Goal: Information Seeking & Learning: Check status

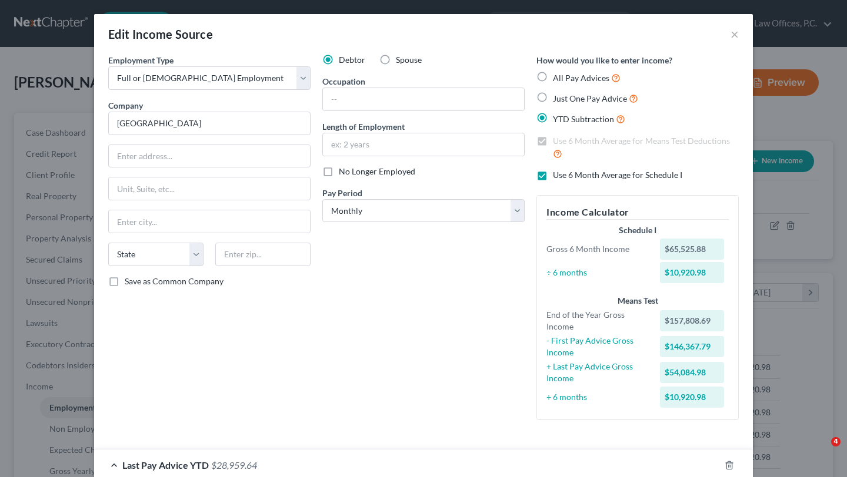
select select "0"
click at [731, 35] on button "×" at bounding box center [734, 34] width 8 height 14
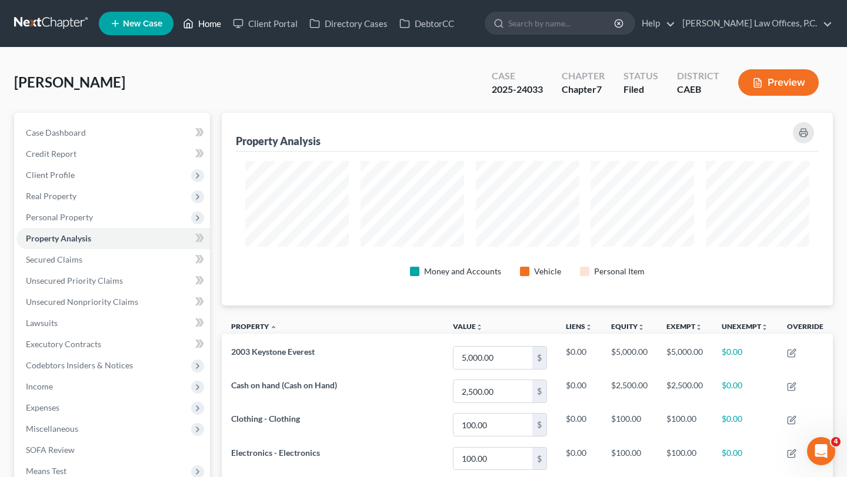
click at [200, 24] on link "Home" at bounding box center [202, 23] width 50 height 21
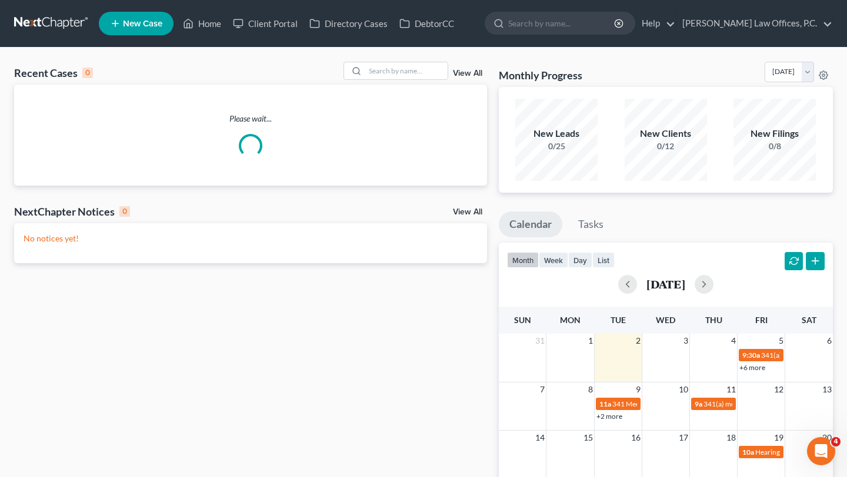
click at [469, 219] on div "Recent Cases 0 View All Please wait... NextChapter Notices 0 View All No notice…" at bounding box center [250, 353] width 485 height 582
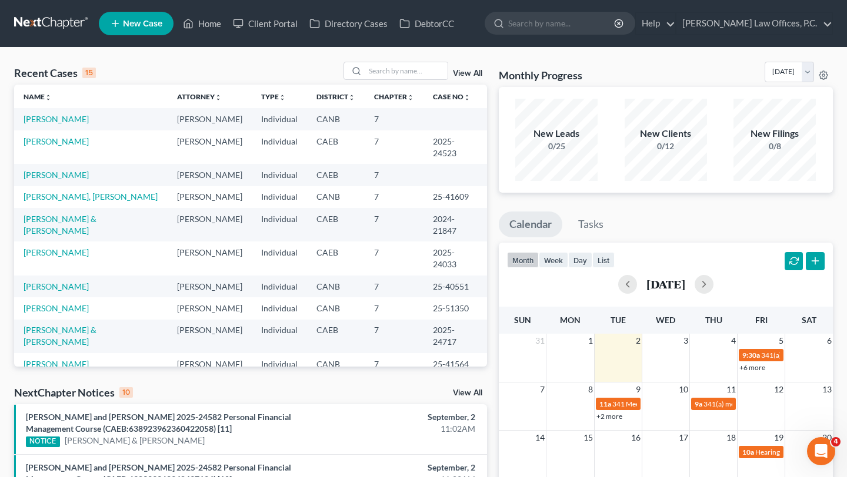
click at [476, 396] on link "View All" at bounding box center [467, 393] width 29 height 8
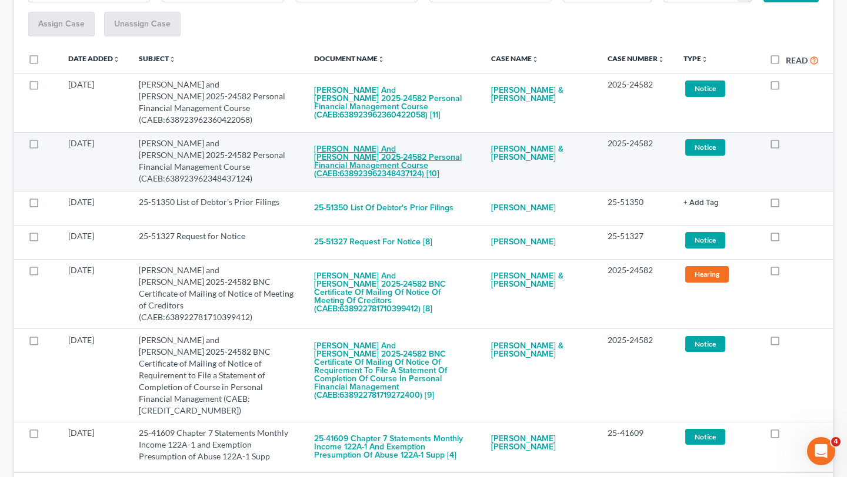
scroll to position [217, 0]
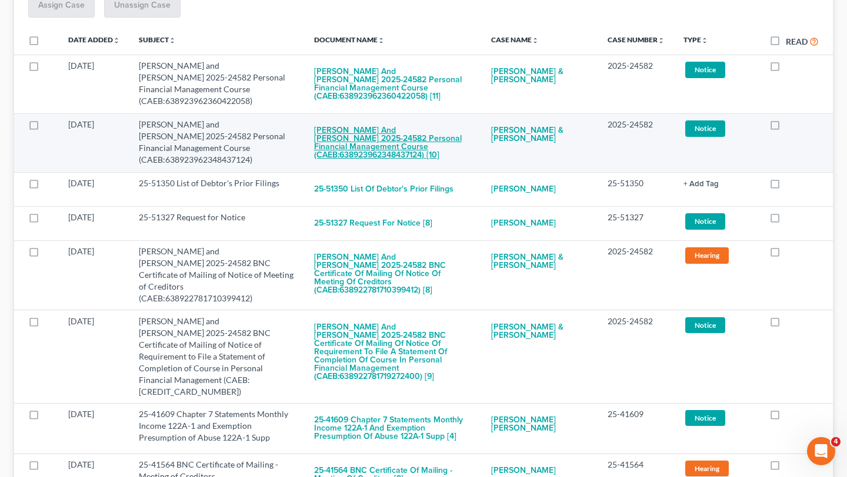
click at [446, 165] on button "[PERSON_NAME] and [PERSON_NAME] 2025-24582 Personal Financial Management Course…" at bounding box center [393, 143] width 158 height 48
checkbox input "true"
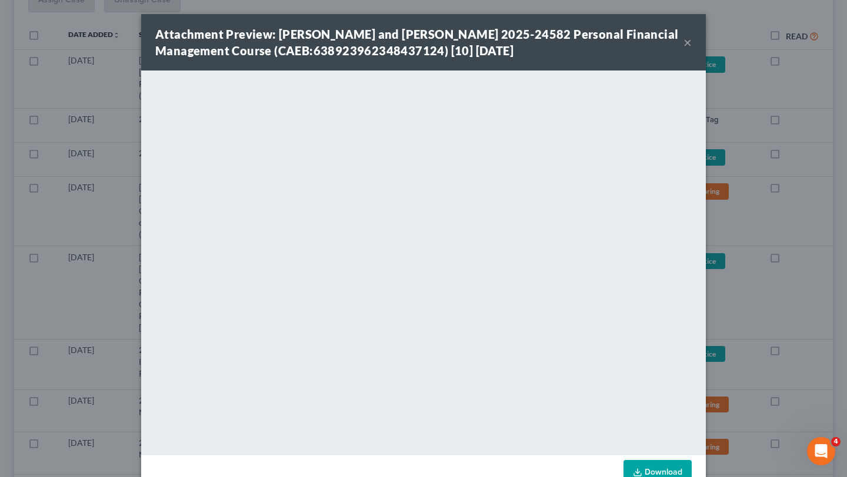
click at [686, 45] on button "×" at bounding box center [687, 42] width 8 height 14
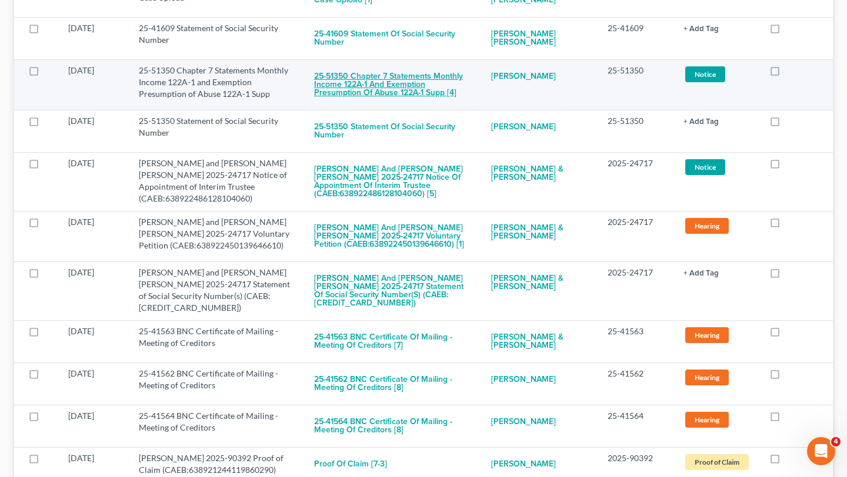
scroll to position [709, 0]
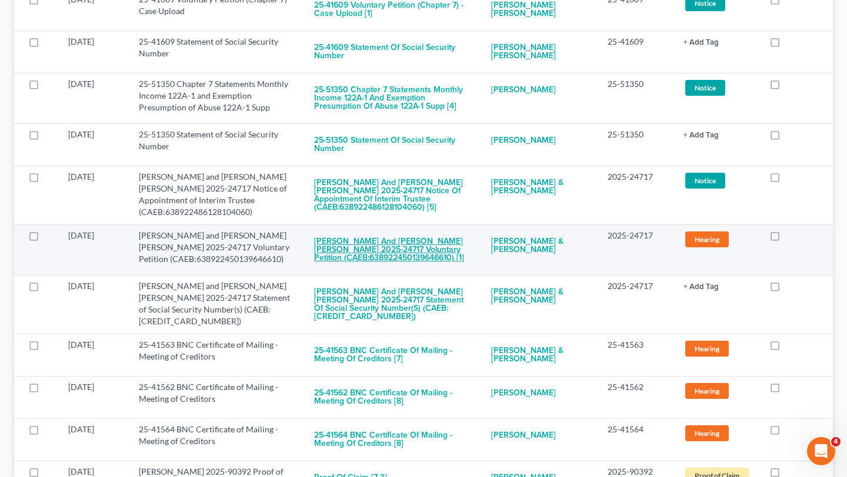
click at [419, 230] on button "[PERSON_NAME] and [PERSON_NAME] [PERSON_NAME] 2025-24717 Voluntary Petition (CA…" at bounding box center [393, 250] width 158 height 40
checkbox input "true"
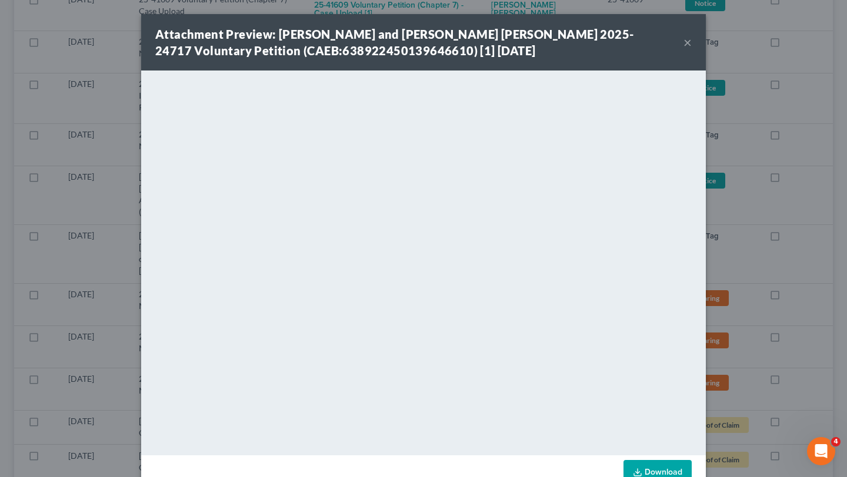
click at [680, 41] on div "Attachment Preview: [PERSON_NAME] and [PERSON_NAME] [PERSON_NAME] 2025-24717 Vo…" at bounding box center [419, 42] width 528 height 33
click at [681, 41] on div "Attachment Preview: [PERSON_NAME] and [PERSON_NAME] [PERSON_NAME] 2025-24717 Vo…" at bounding box center [419, 42] width 528 height 33
click at [687, 44] on button "×" at bounding box center [687, 42] width 8 height 14
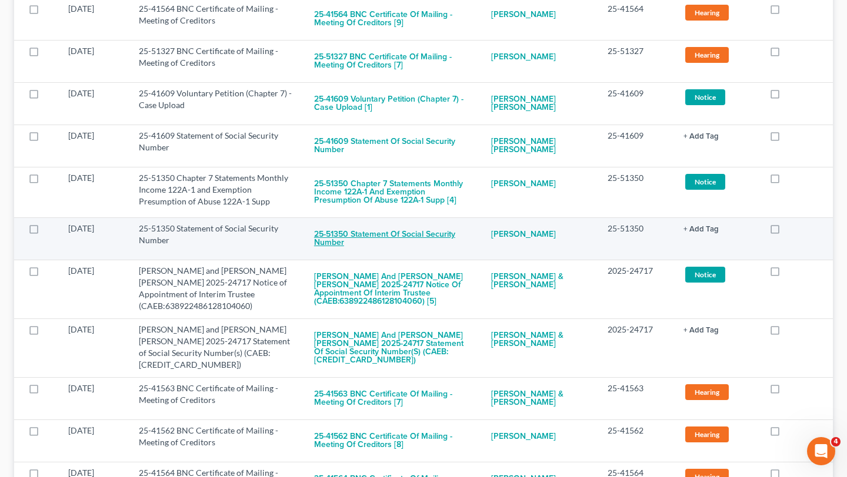
scroll to position [607, 0]
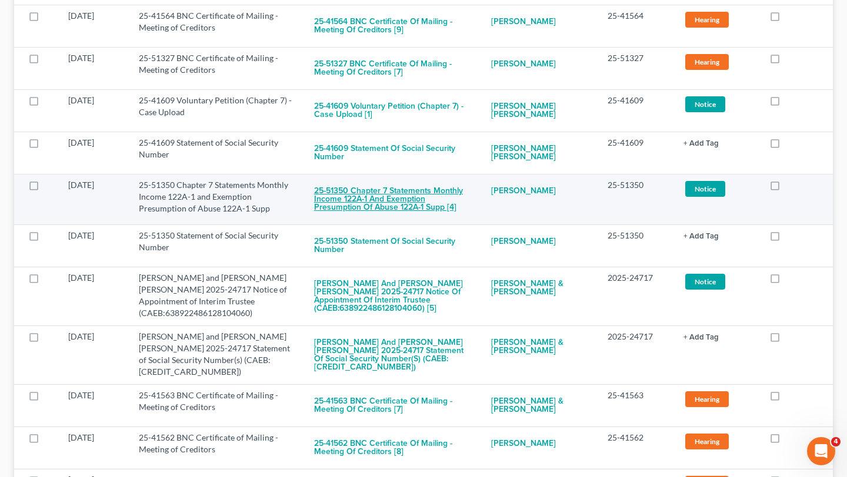
click at [419, 183] on button "25-51350 Chapter 7 Statements Monthly Income 122A-1 and Exemption Presumption o…" at bounding box center [393, 199] width 158 height 40
checkbox input "true"
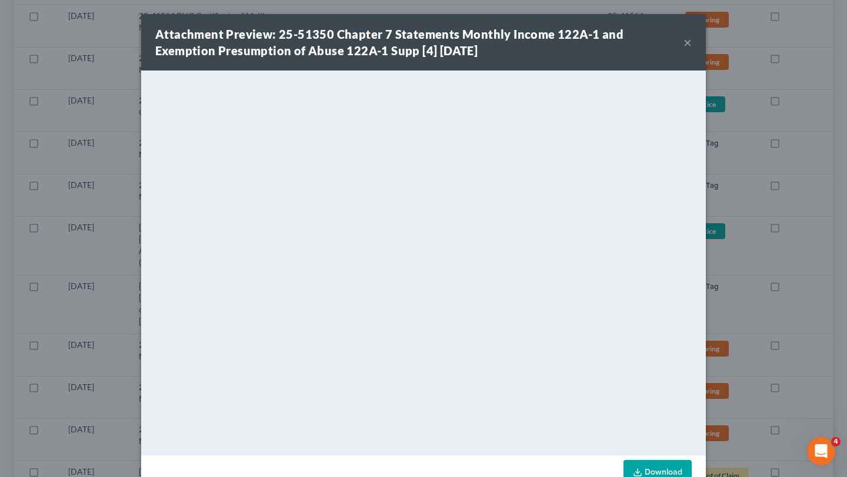
click at [689, 46] on button "×" at bounding box center [687, 42] width 8 height 14
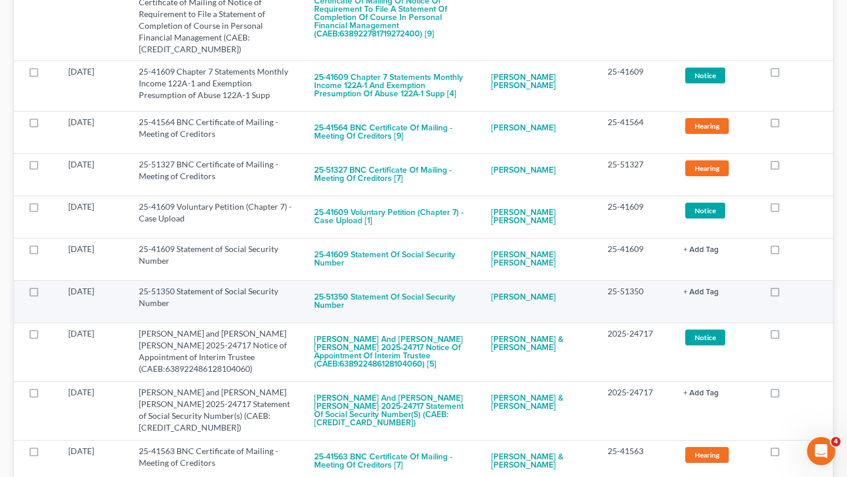
scroll to position [490, 0]
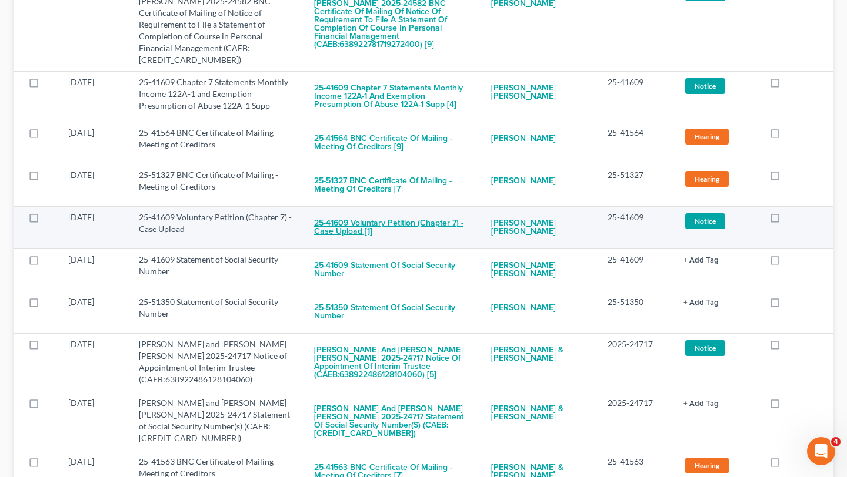
click at [395, 212] on button "25-41609 Voluntary Petition (Chapter 7) - Case Upload [1]" at bounding box center [393, 228] width 158 height 32
checkbox input "true"
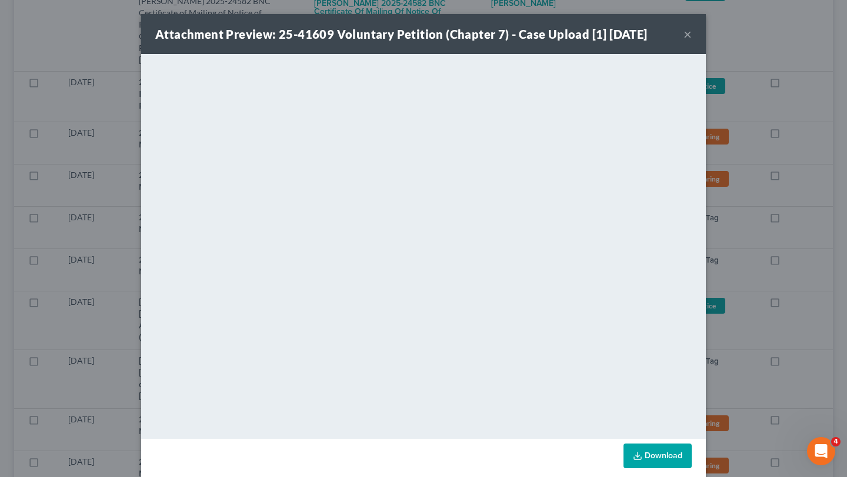
click at [687, 35] on button "×" at bounding box center [687, 34] width 8 height 14
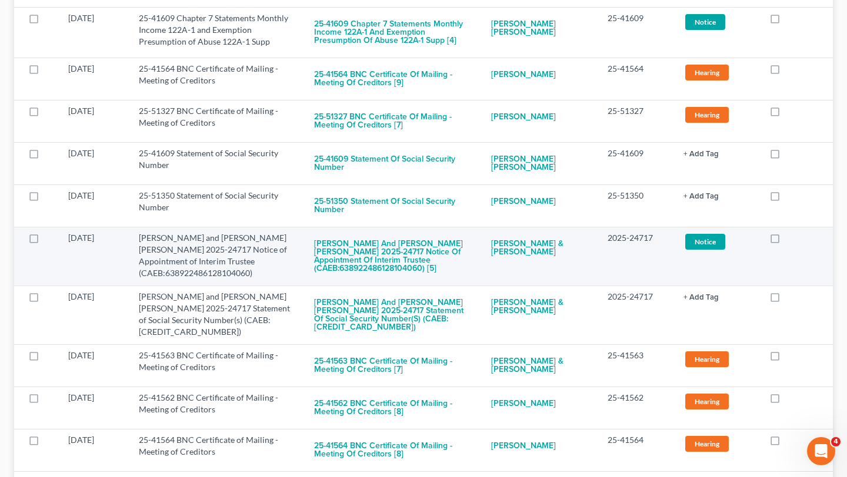
scroll to position [559, 0]
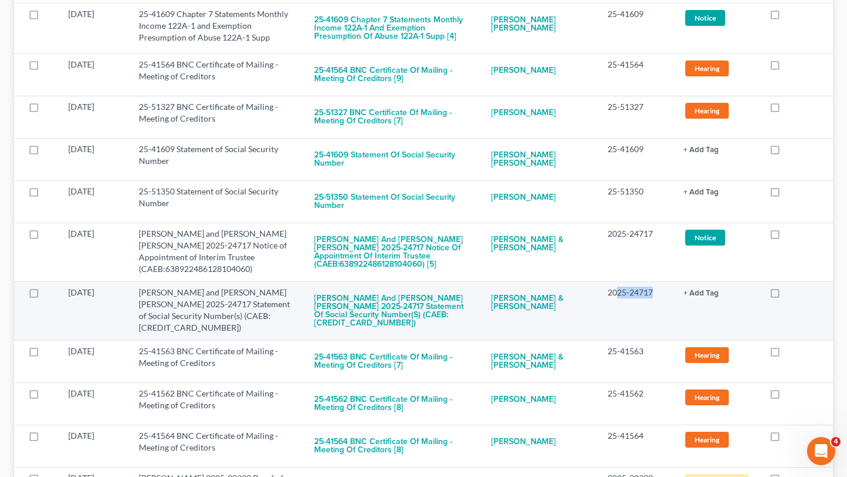
drag, startPoint x: 617, startPoint y: 272, endPoint x: 651, endPoint y: 272, distance: 34.1
click at [651, 282] on td "2025-24717" at bounding box center [636, 311] width 76 height 59
copy td "25-24717"
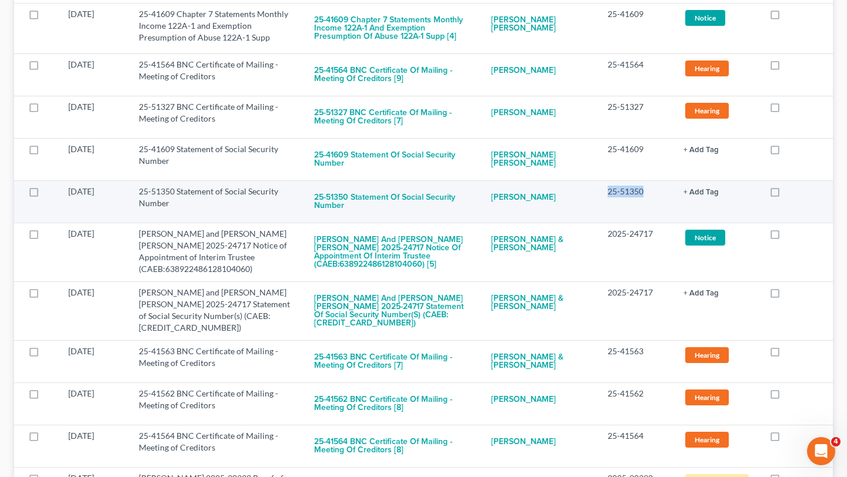
drag, startPoint x: 607, startPoint y: 171, endPoint x: 649, endPoint y: 171, distance: 41.7
click at [649, 181] on td "25-51350" at bounding box center [636, 202] width 76 height 42
copy td "25-51350"
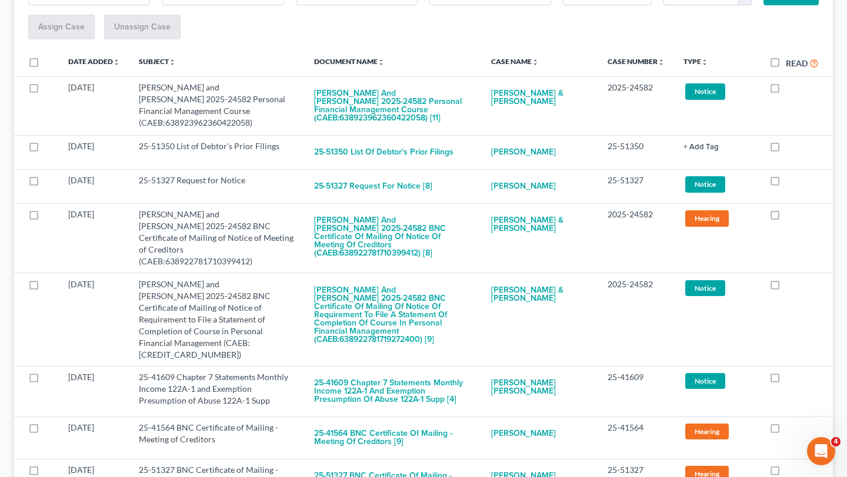
scroll to position [0, 0]
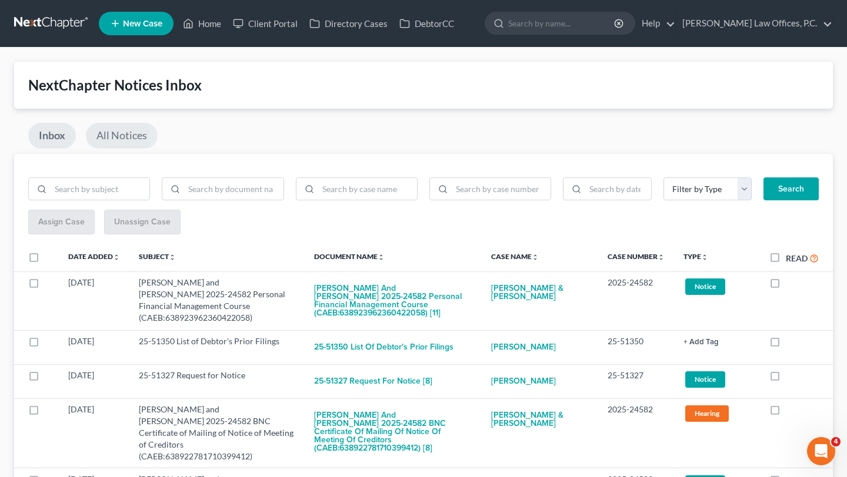
click at [130, 136] on link "All Notices" at bounding box center [122, 136] width 72 height 26
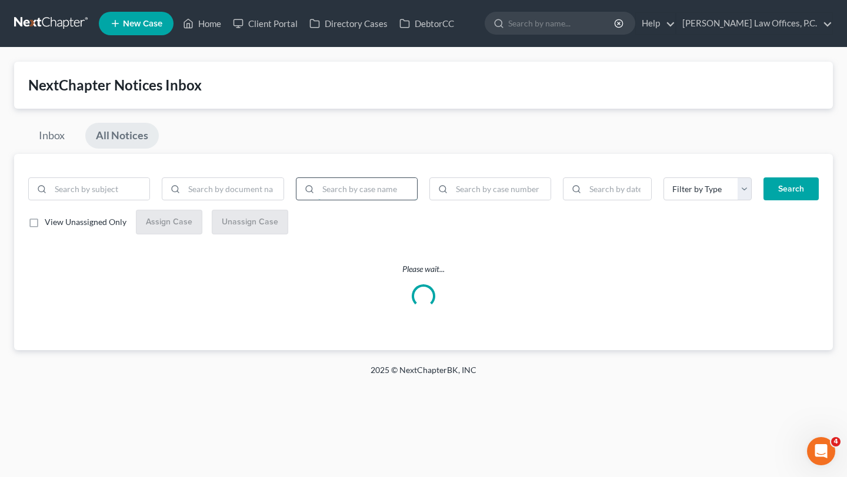
click at [365, 182] on input "search" at bounding box center [367, 189] width 99 height 22
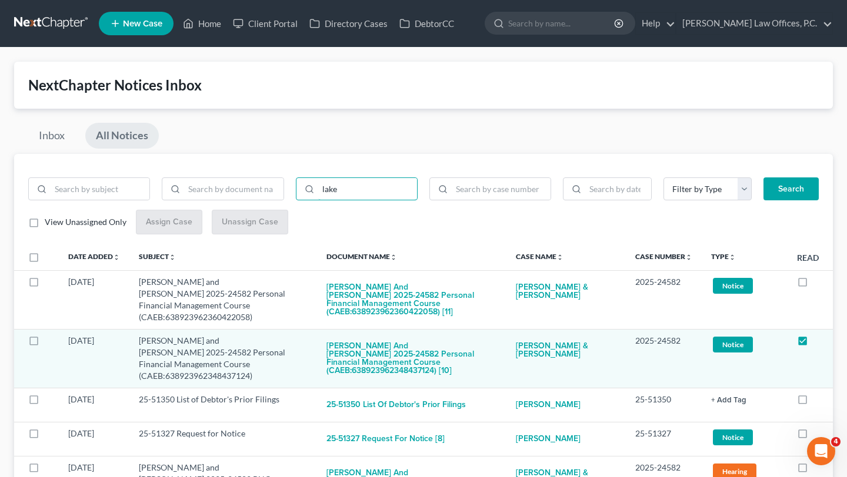
type input "lake"
click at [763, 178] on button "Search" at bounding box center [790, 190] width 55 height 24
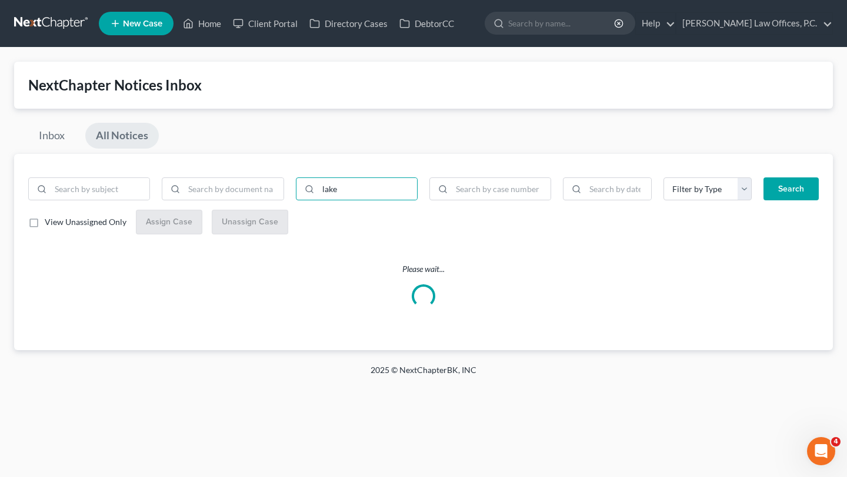
click at [380, 129] on div "Inbox All Notices" at bounding box center [423, 138] width 818 height 31
click at [386, 138] on div "Inbox All Notices" at bounding box center [423, 138] width 818 height 31
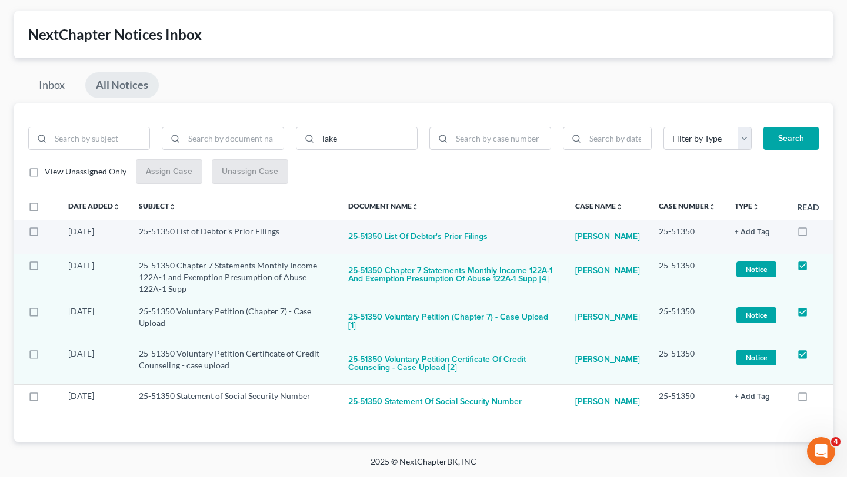
scroll to position [67, 0]
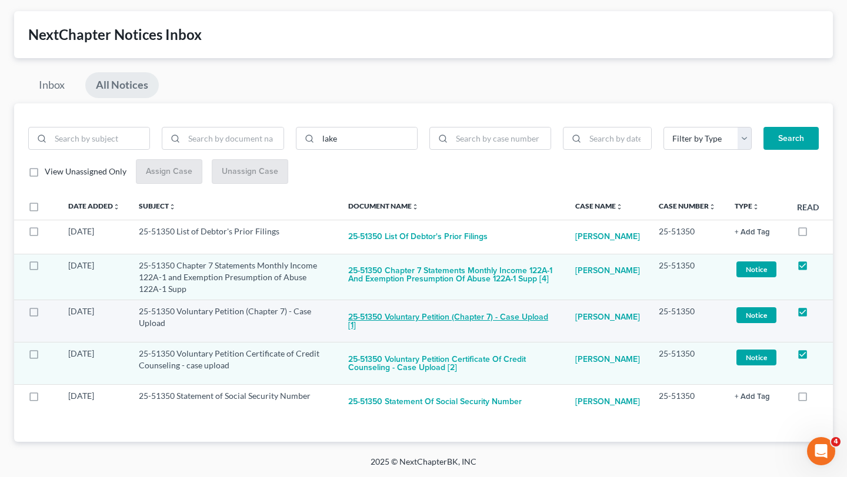
click at [490, 319] on button "25-51350 Voluntary Petition (Chapter 7) - Case Upload [1]" at bounding box center [452, 322] width 208 height 32
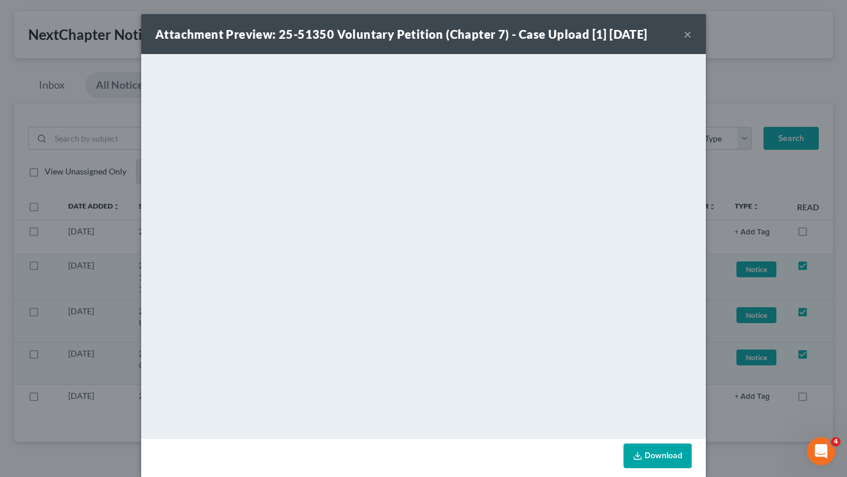
click at [689, 34] on button "×" at bounding box center [687, 34] width 8 height 14
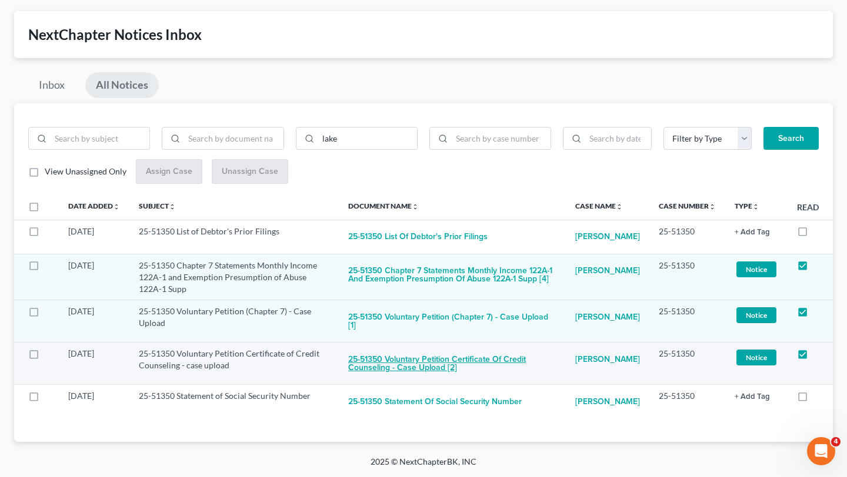
click at [395, 348] on button "25-51350 Voluntary Petition Certificate of Credit Counseling - case upload [2]" at bounding box center [452, 364] width 208 height 32
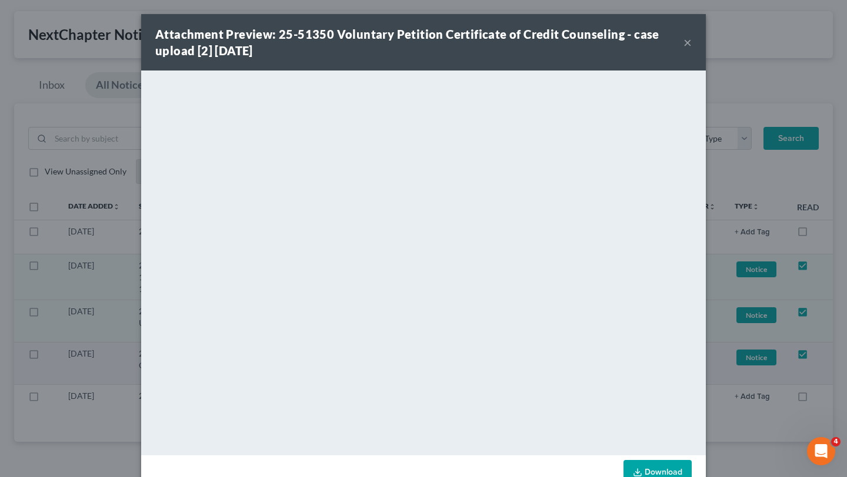
scroll to position [31, 0]
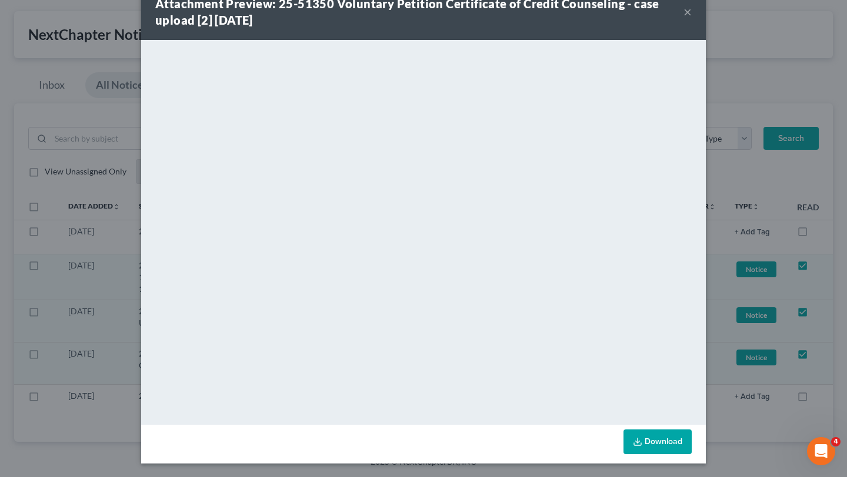
click at [687, 15] on button "×" at bounding box center [687, 12] width 8 height 14
